Goal: Transaction & Acquisition: Purchase product/service

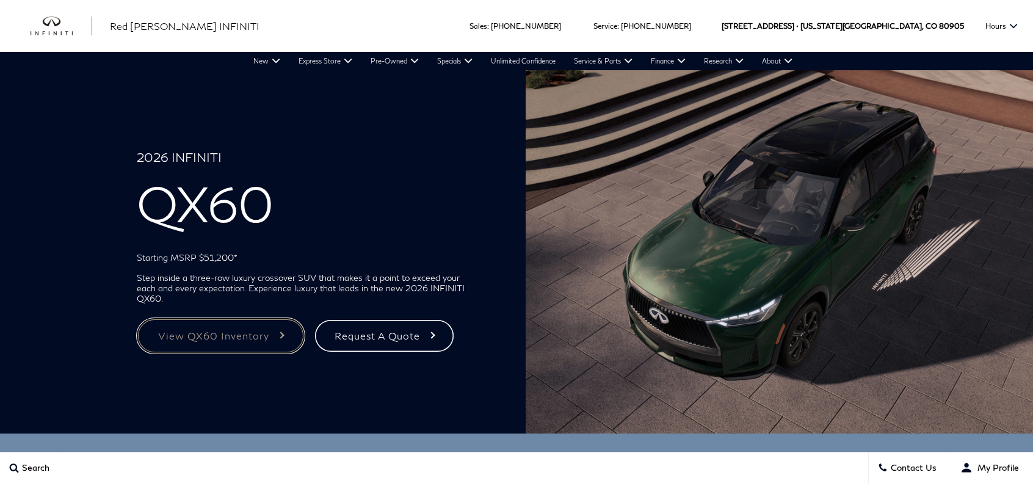
click at [251, 336] on link "View QX60 Inventory" at bounding box center [220, 335] width 167 height 35
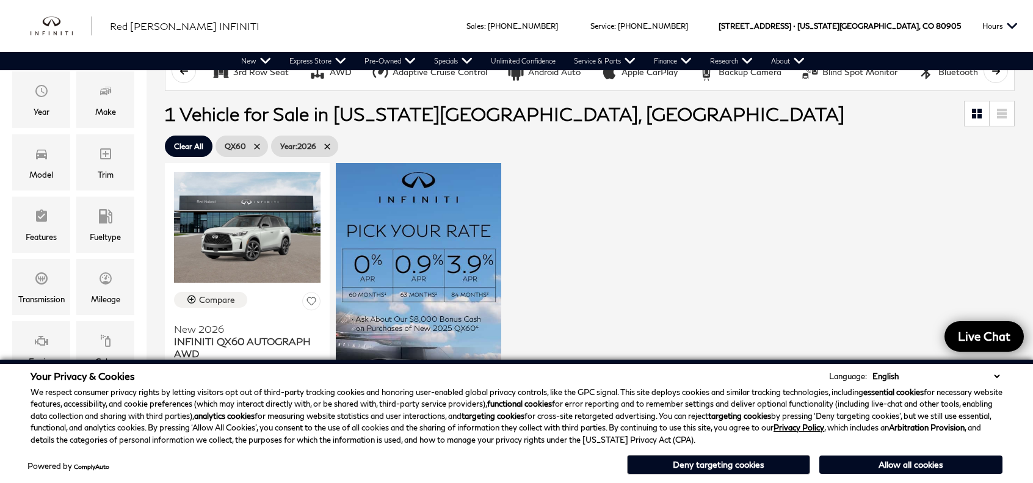
click at [332, 143] on icon at bounding box center [327, 147] width 10 height 10
type input "$64,239"
